Goal: Information Seeking & Learning: Get advice/opinions

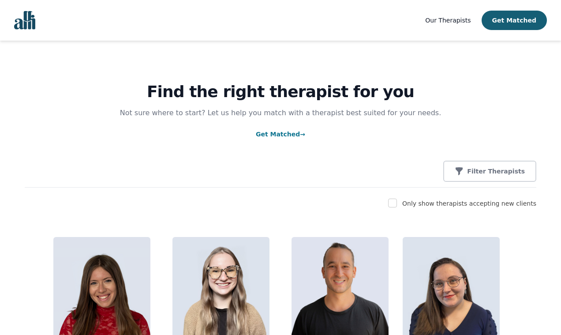
click at [21, 18] on img "Global" at bounding box center [24, 20] width 21 height 19
click at [31, 13] on img "Global" at bounding box center [24, 20] width 21 height 19
click at [23, 22] on img "Global" at bounding box center [24, 20] width 21 height 19
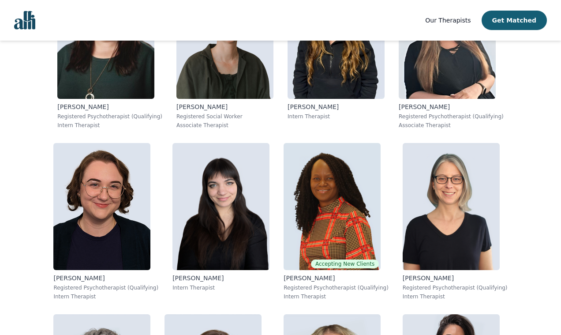
scroll to position [654, 0]
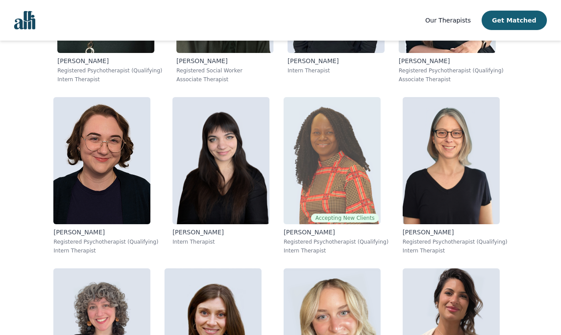
click at [328, 139] on img at bounding box center [332, 160] width 97 height 127
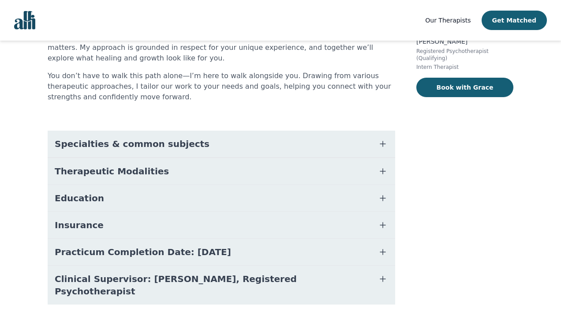
scroll to position [155, 0]
click at [209, 233] on button "Insurance" at bounding box center [222, 225] width 348 height 26
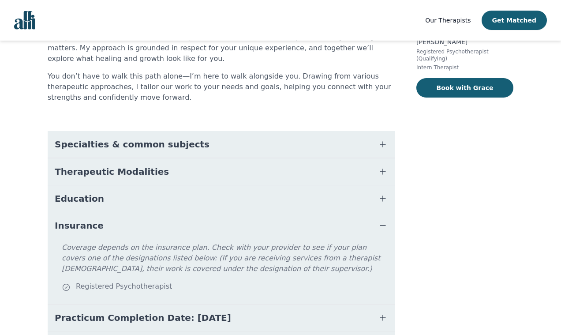
click at [209, 233] on button "Insurance" at bounding box center [222, 225] width 348 height 26
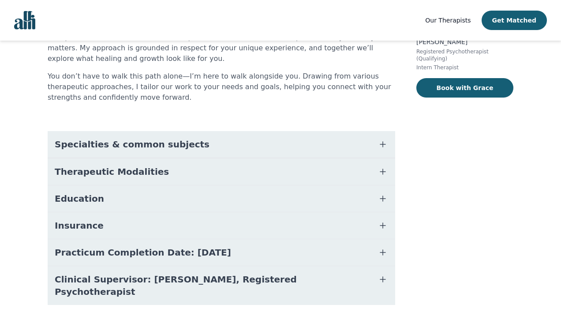
click at [212, 245] on button "Practicum Completion Date: 2025-12-19" at bounding box center [222, 252] width 348 height 26
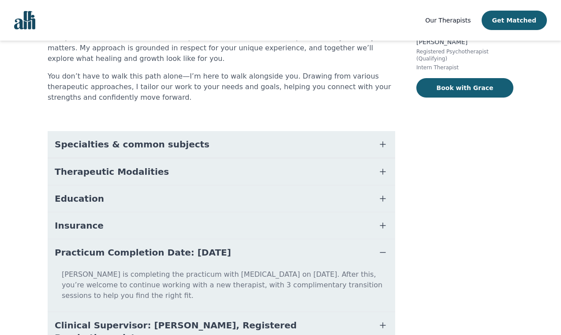
click at [211, 249] on span "Practicum Completion Date: 2025-12-19" at bounding box center [143, 252] width 177 height 12
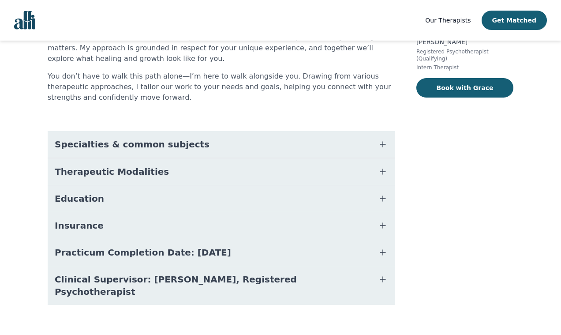
click at [209, 280] on span "Clinical Supervisor: Gillian Inksetter, Registered Psychotherapist" at bounding box center [211, 285] width 312 height 25
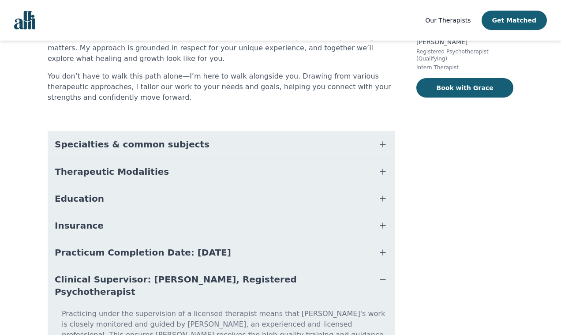
click at [209, 280] on span "Clinical Supervisor: Gillian Inksetter, Registered Psychotherapist" at bounding box center [211, 285] width 312 height 25
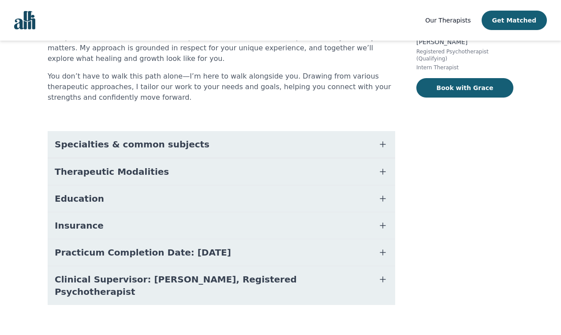
click at [208, 177] on button "Therapeutic Modalities" at bounding box center [222, 171] width 348 height 26
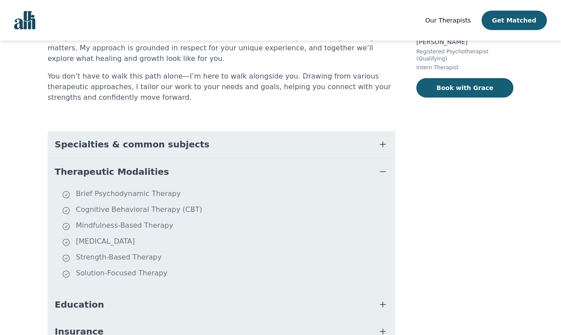
click at [207, 166] on button "Therapeutic Modalities" at bounding box center [222, 171] width 348 height 26
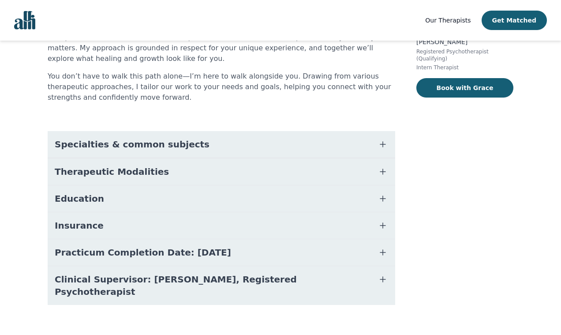
click at [206, 154] on button "Specialties & common subjects" at bounding box center [222, 144] width 348 height 26
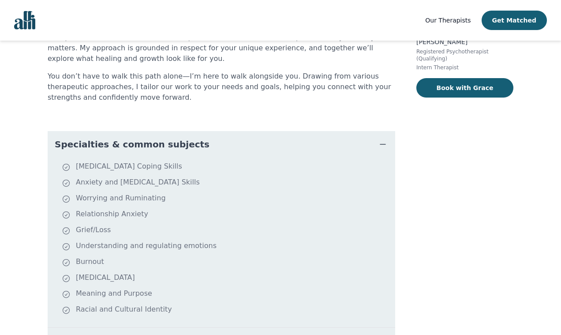
click at [206, 154] on button "Specialties & common subjects" at bounding box center [222, 144] width 348 height 26
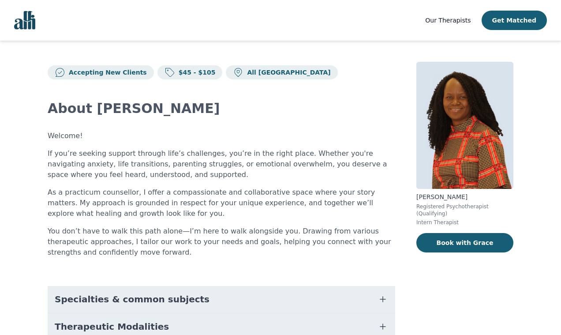
scroll to position [0, 0]
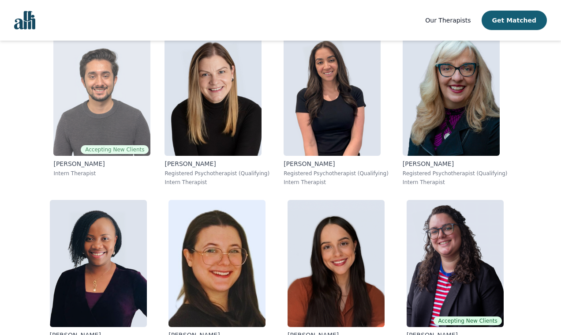
scroll to position [5344, 0]
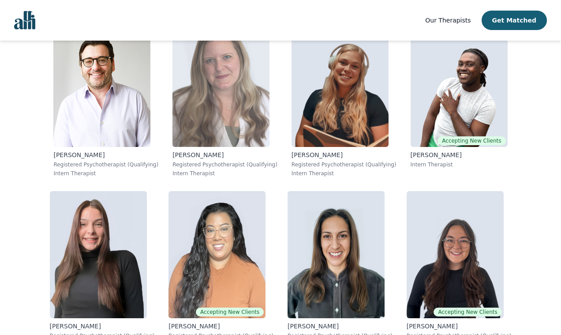
click at [197, 67] on img at bounding box center [221, 83] width 97 height 127
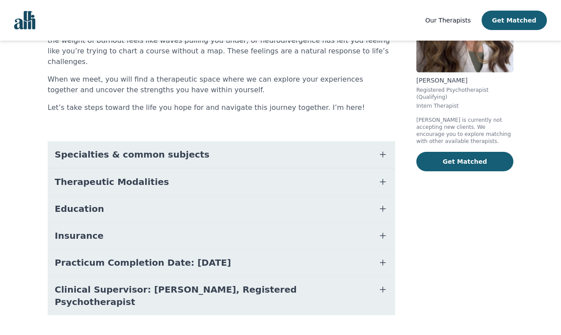
scroll to position [116, 0]
click at [177, 199] on button "Education" at bounding box center [222, 209] width 348 height 26
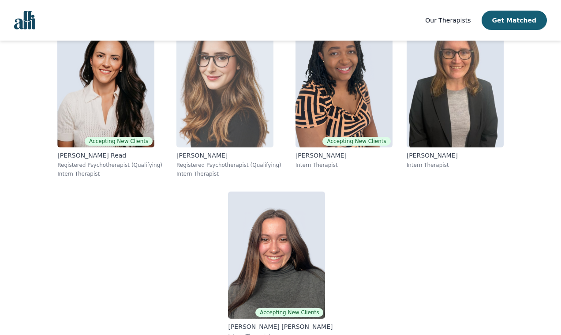
scroll to position [6645, 0]
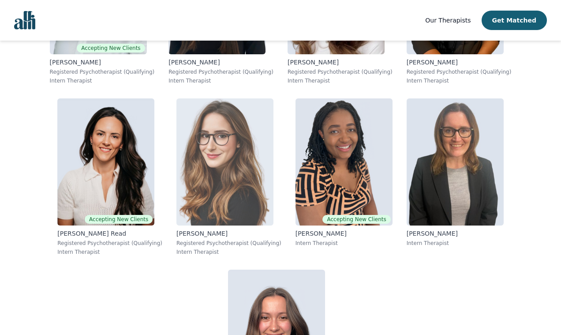
click at [200, 139] on img at bounding box center [225, 161] width 97 height 127
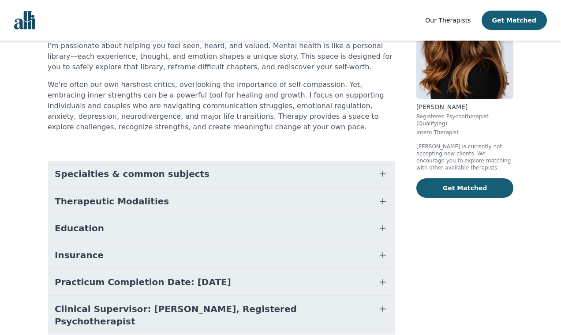
scroll to position [101, 0]
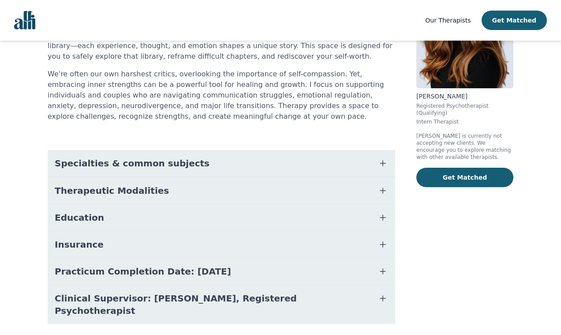
click at [181, 186] on button "Therapeutic Modalities" at bounding box center [222, 190] width 348 height 26
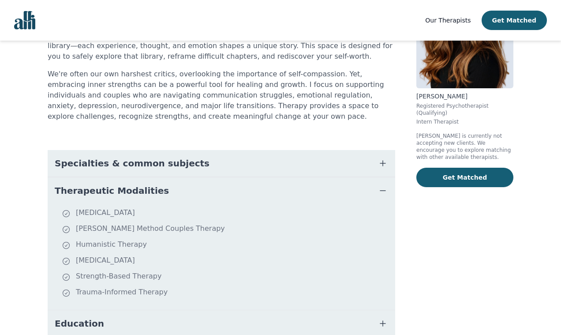
click at [181, 186] on button "Therapeutic Modalities" at bounding box center [222, 190] width 348 height 26
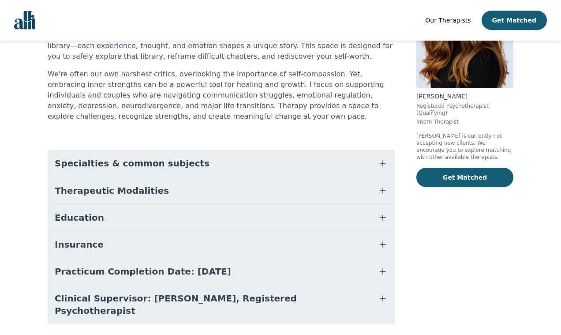
click at [155, 159] on span "Specialties & common subjects" at bounding box center [132, 163] width 155 height 12
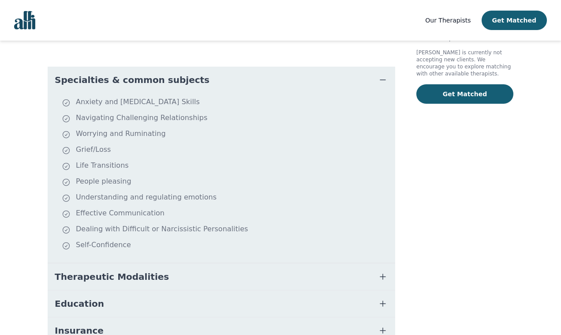
click at [111, 82] on span "Specialties & common subjects" at bounding box center [132, 80] width 155 height 12
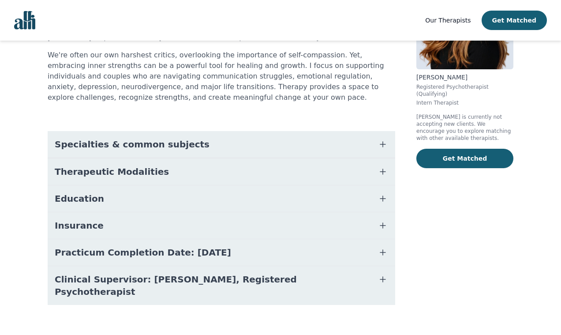
click at [113, 211] on button "Education" at bounding box center [222, 198] width 348 height 26
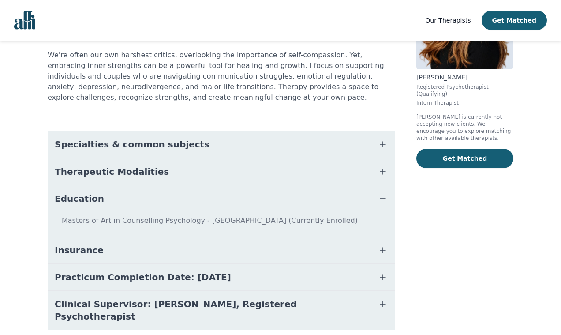
click at [110, 195] on button "Education" at bounding box center [222, 198] width 348 height 26
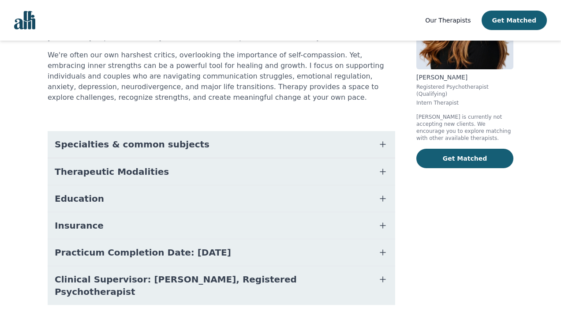
click at [110, 195] on button "Education" at bounding box center [222, 198] width 348 height 26
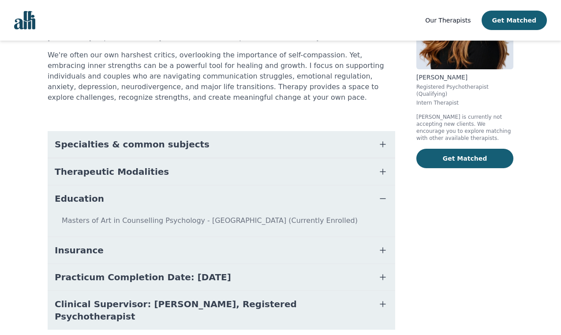
click at [110, 195] on button "Education" at bounding box center [222, 198] width 348 height 26
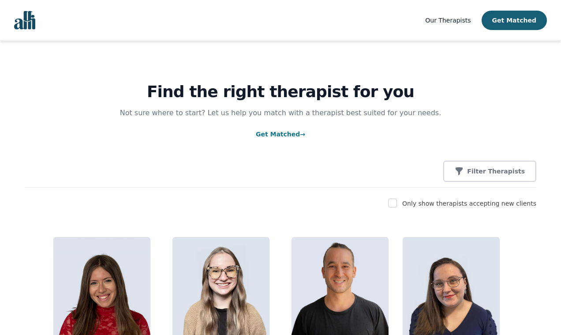
scroll to position [0, 0]
click at [32, 32] on nav "Our Therapists Get Matched" at bounding box center [280, 20] width 561 height 41
click at [23, 23] on img "Global" at bounding box center [24, 20] width 21 height 19
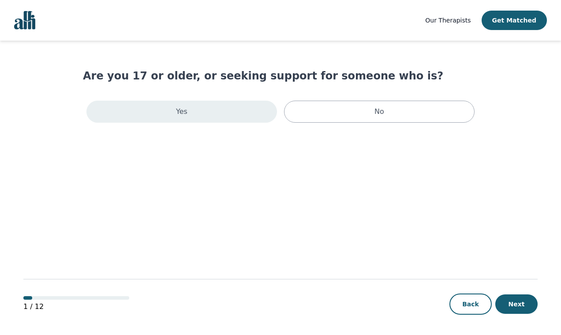
click at [231, 121] on div "Yes" at bounding box center [181, 112] width 191 height 22
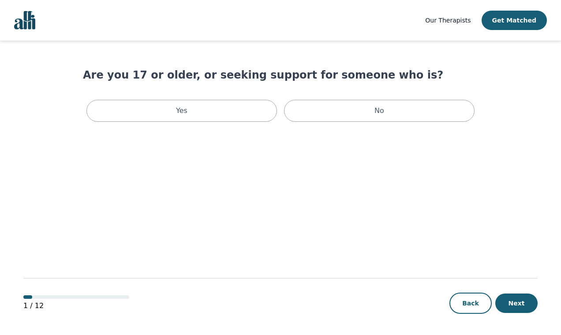
scroll to position [1, 0]
